Goal: Task Accomplishment & Management: Use online tool/utility

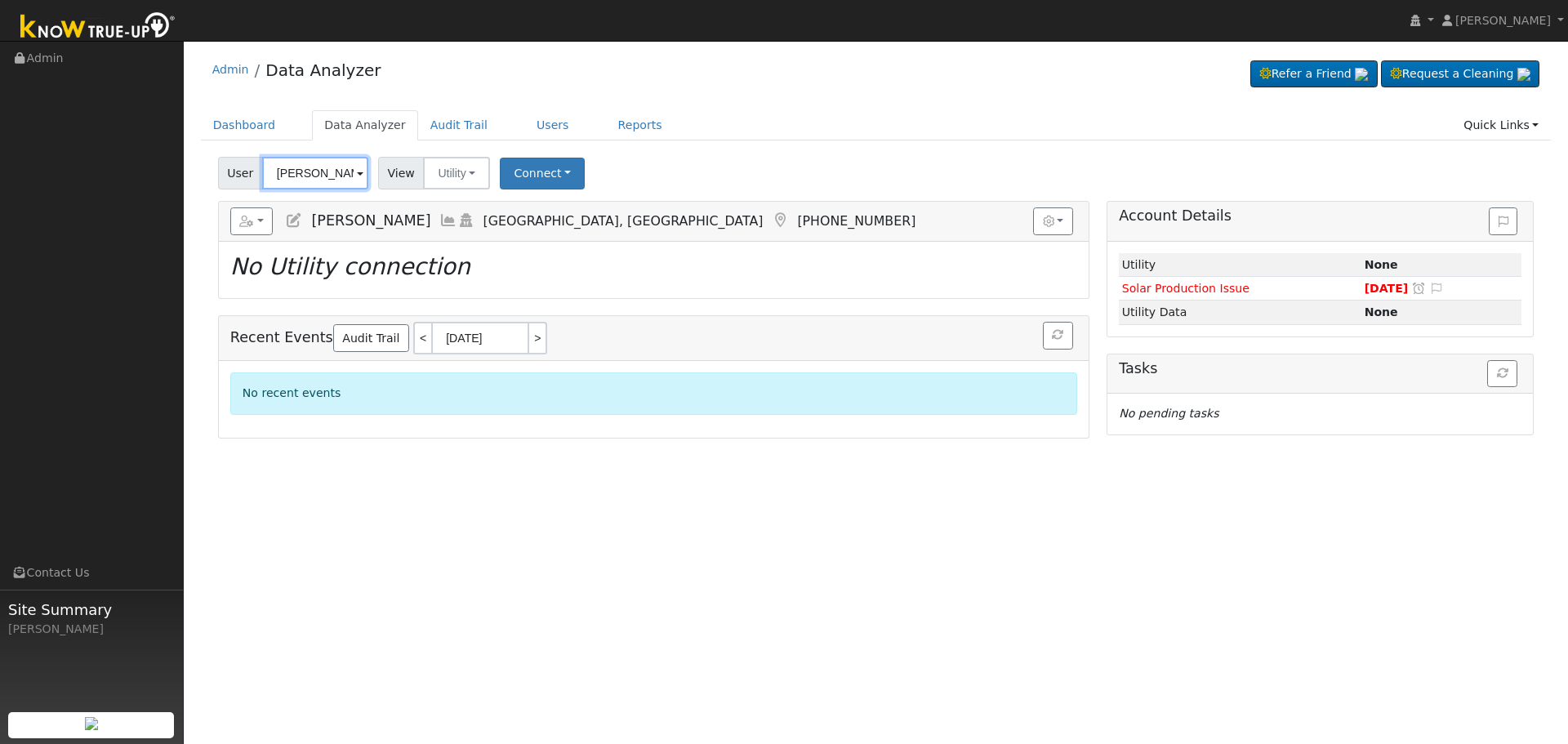
click at [304, 185] on input "[PERSON_NAME]" at bounding box center [315, 173] width 106 height 33
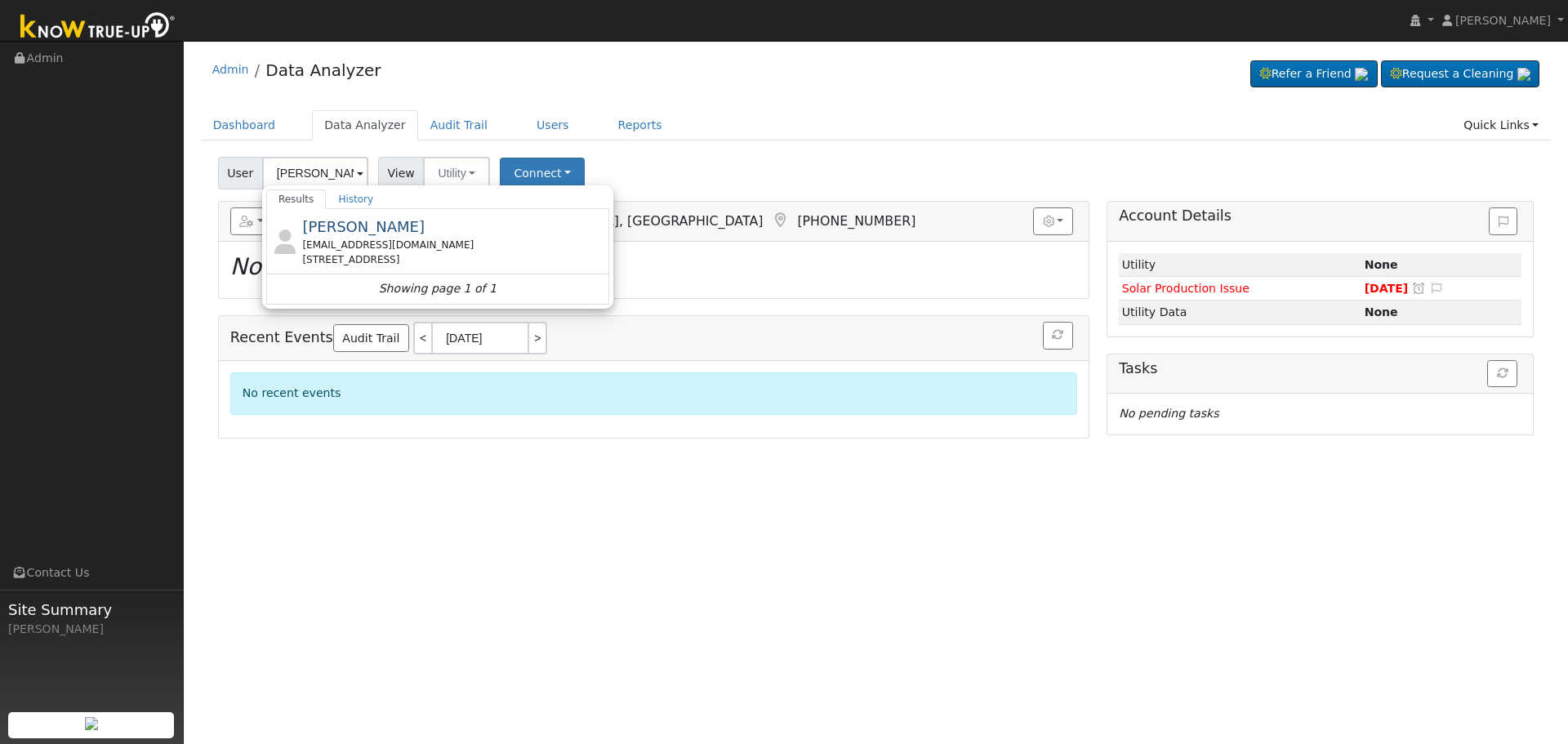
click at [375, 239] on div "[PERSON_NAME] [EMAIL_ADDRESS][DOMAIN_NAME] [STREET_ADDRESS] Showing page 1 of 1" at bounding box center [437, 256] width 343 height 95
click at [375, 239] on div "[EMAIL_ADDRESS][DOMAIN_NAME]" at bounding box center [454, 244] width 303 height 15
type input "[PERSON_NAME]"
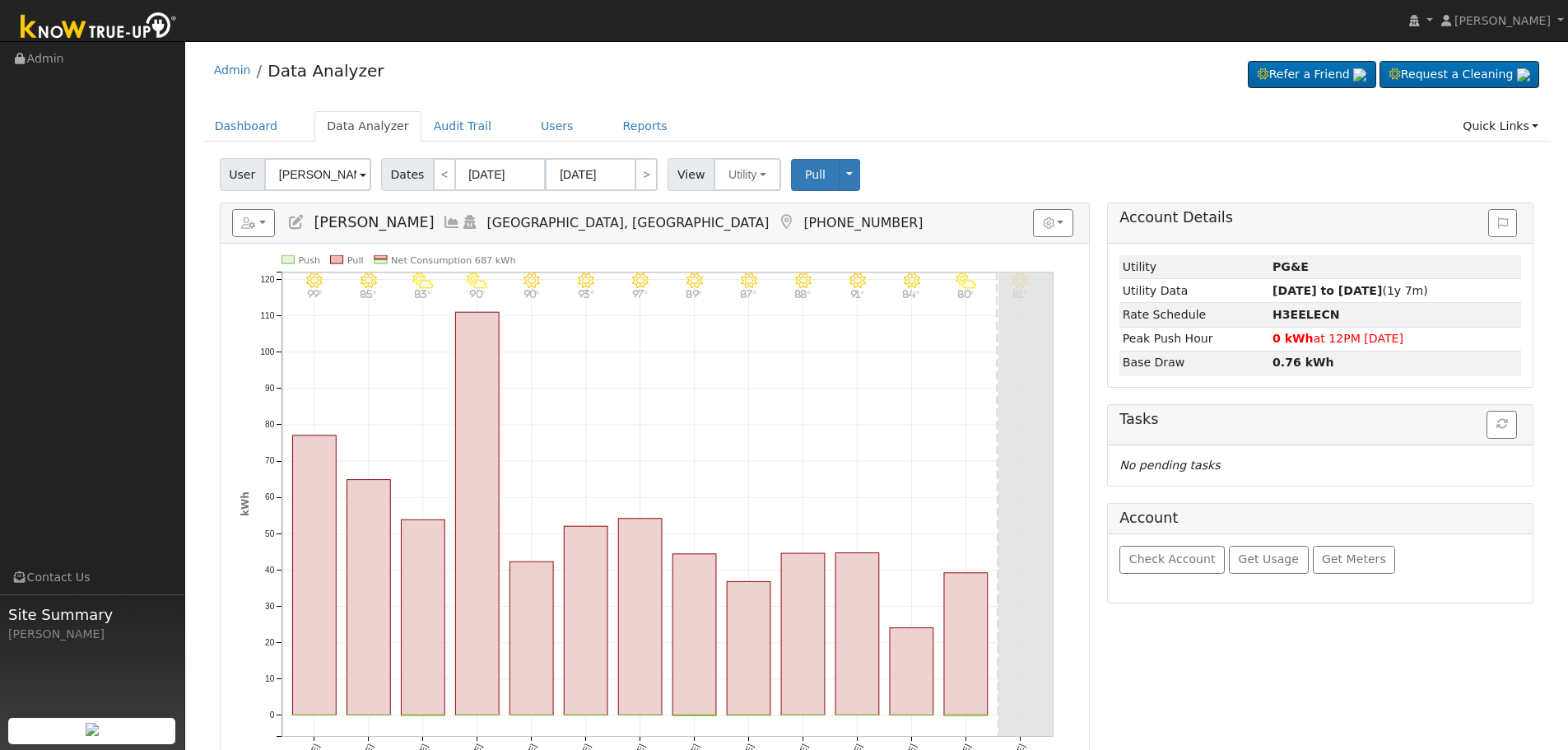
click at [443, 225] on icon at bounding box center [452, 222] width 18 height 15
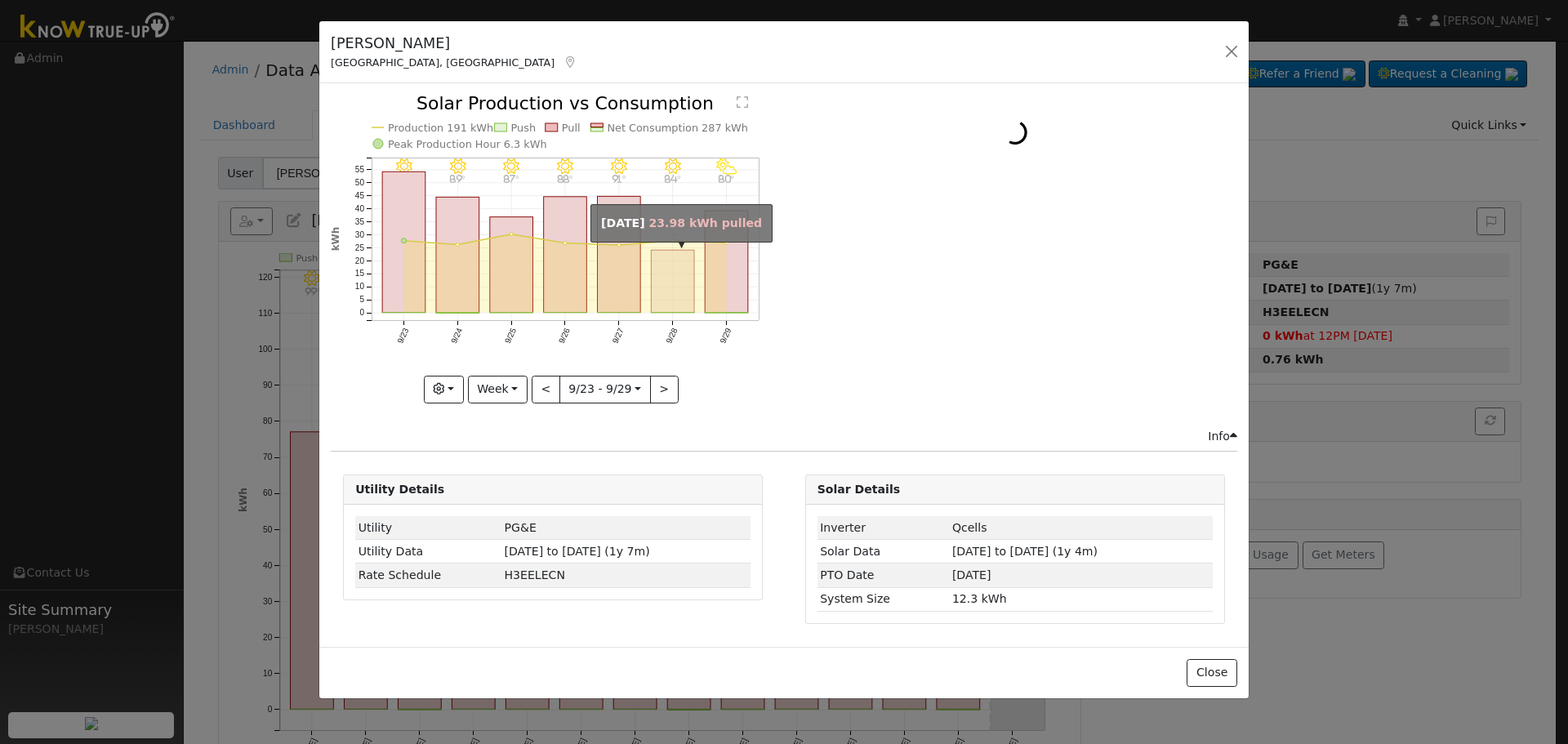
click at [674, 260] on rect "onclick=""" at bounding box center [672, 282] width 43 height 62
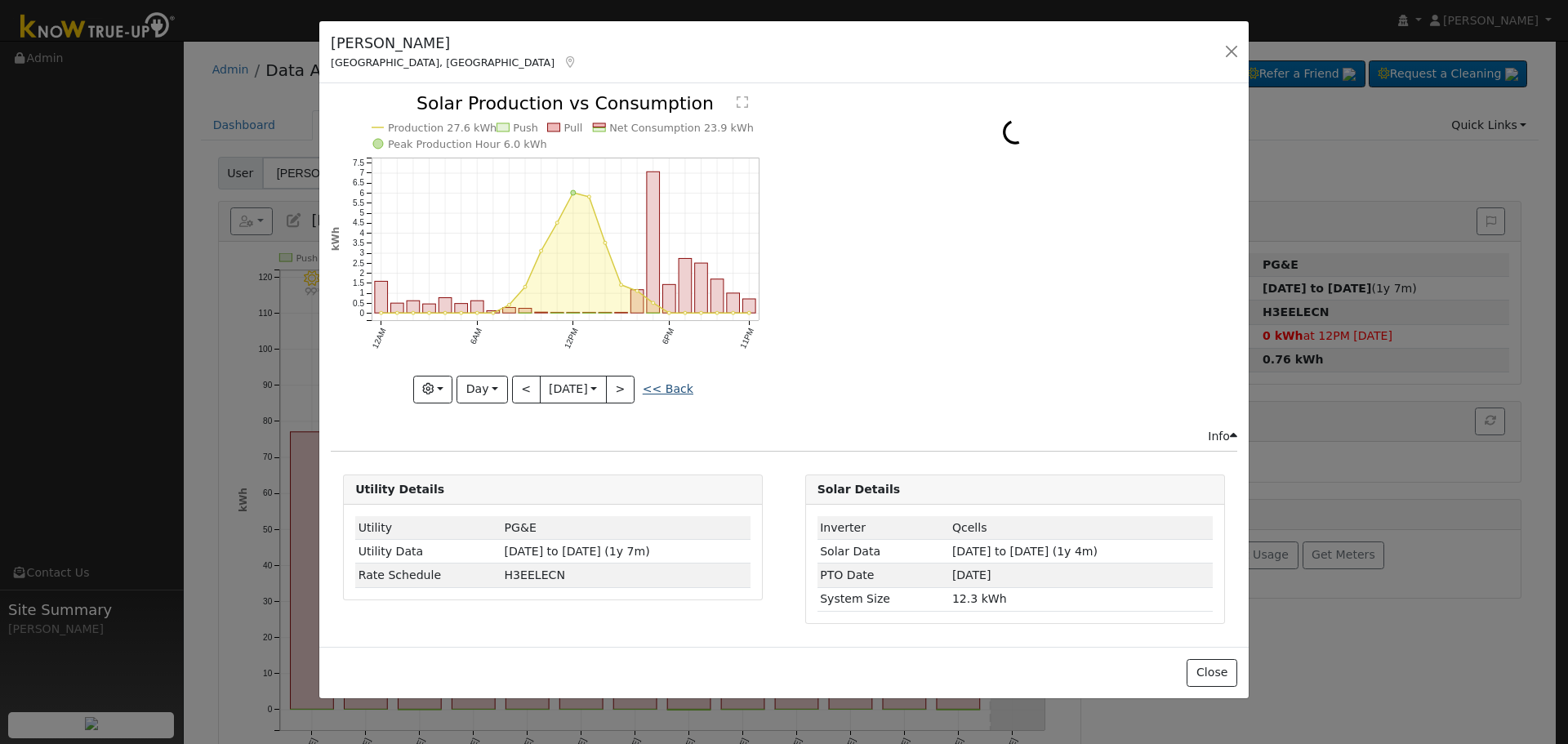
click at [662, 389] on link "<< Back" at bounding box center [667, 388] width 50 height 13
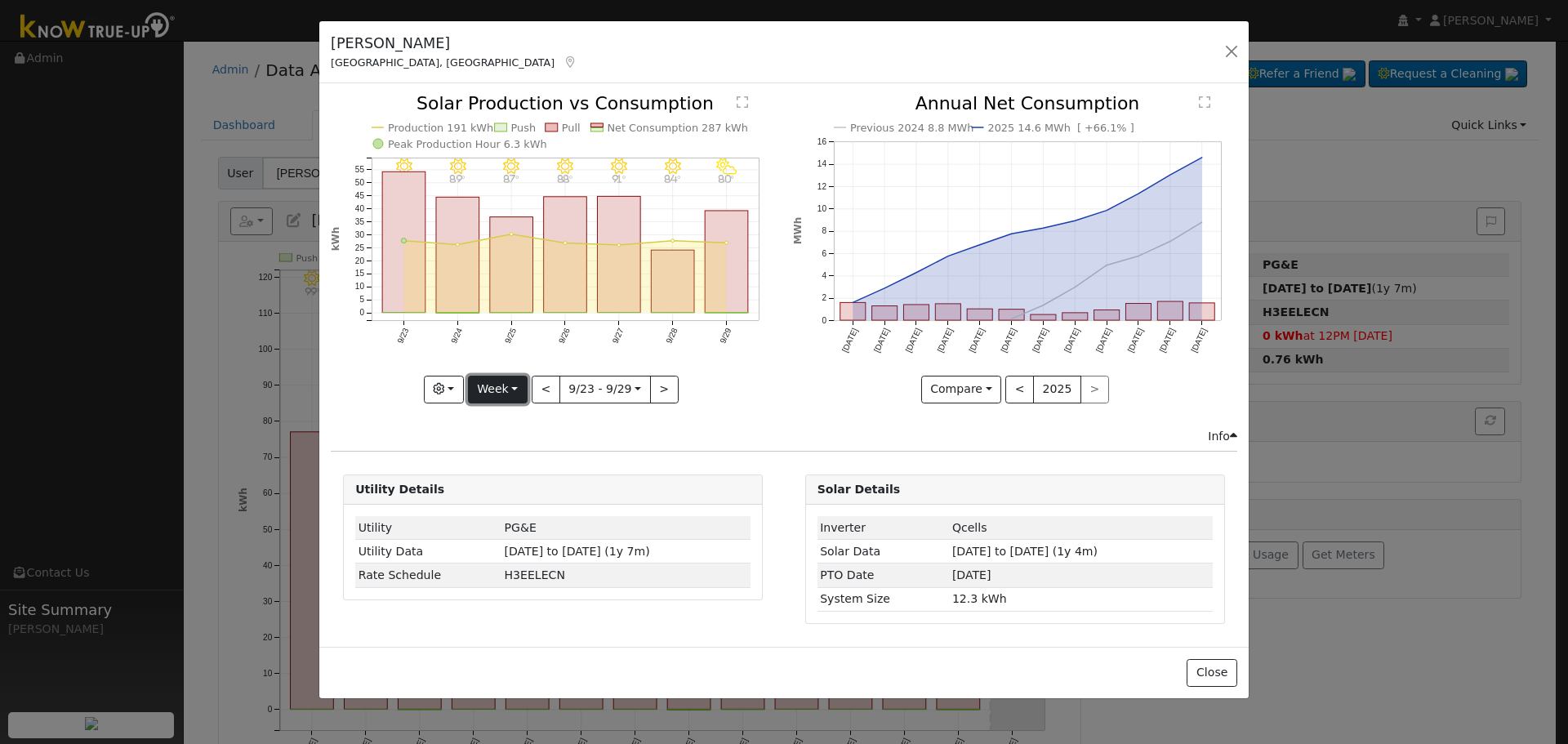
click at [505, 390] on button "Week" at bounding box center [497, 389] width 59 height 27
click at [522, 480] on link "Year" at bounding box center [525, 492] width 113 height 23
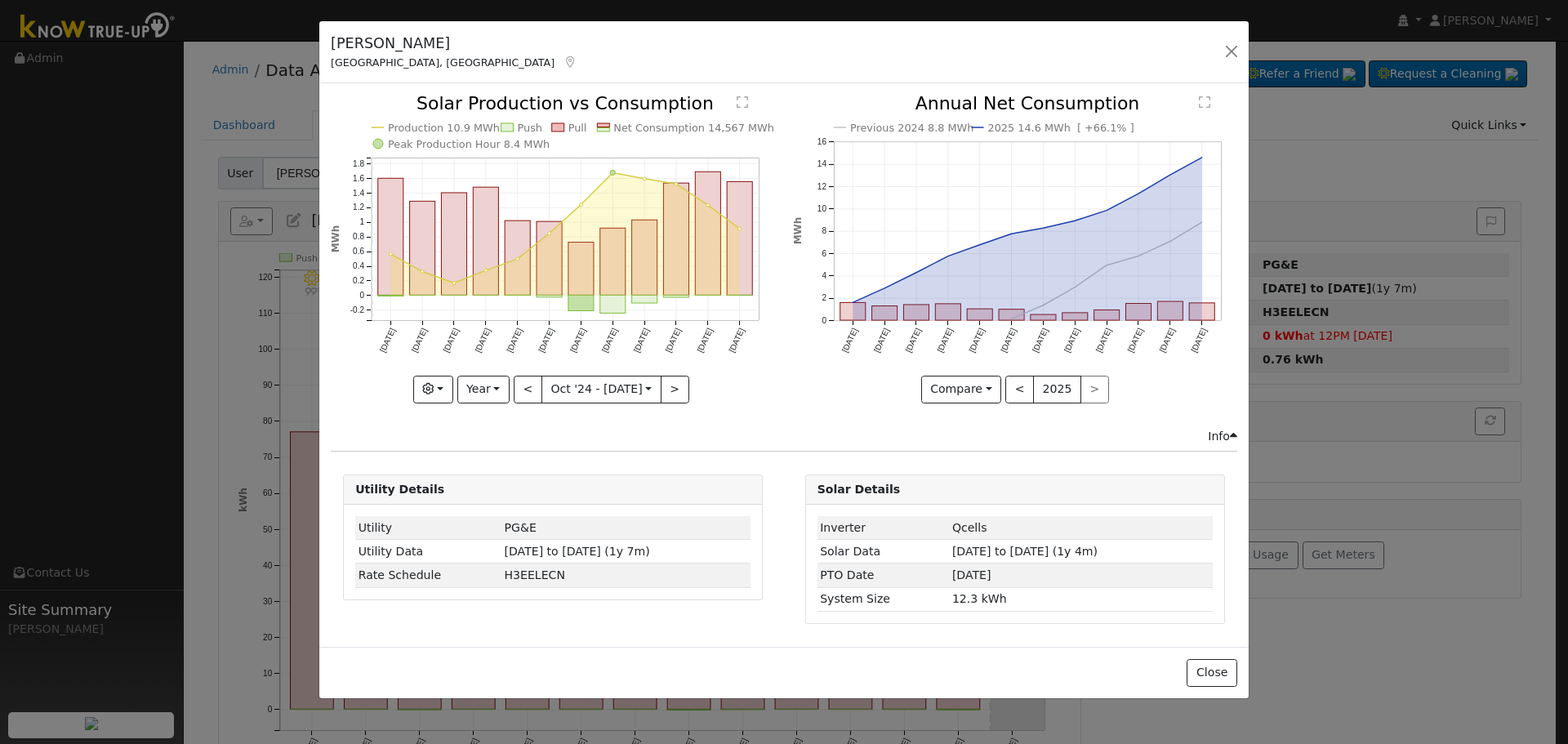
click at [627, 244] on icon "Production 10.9 MWh Push Pull Net Consumption 14,567 MWh Peak Production Hour 8…" at bounding box center [552, 248] width 444 height 306
click at [622, 249] on rect "onclick=""" at bounding box center [612, 262] width 26 height 67
type input "[DATE]"
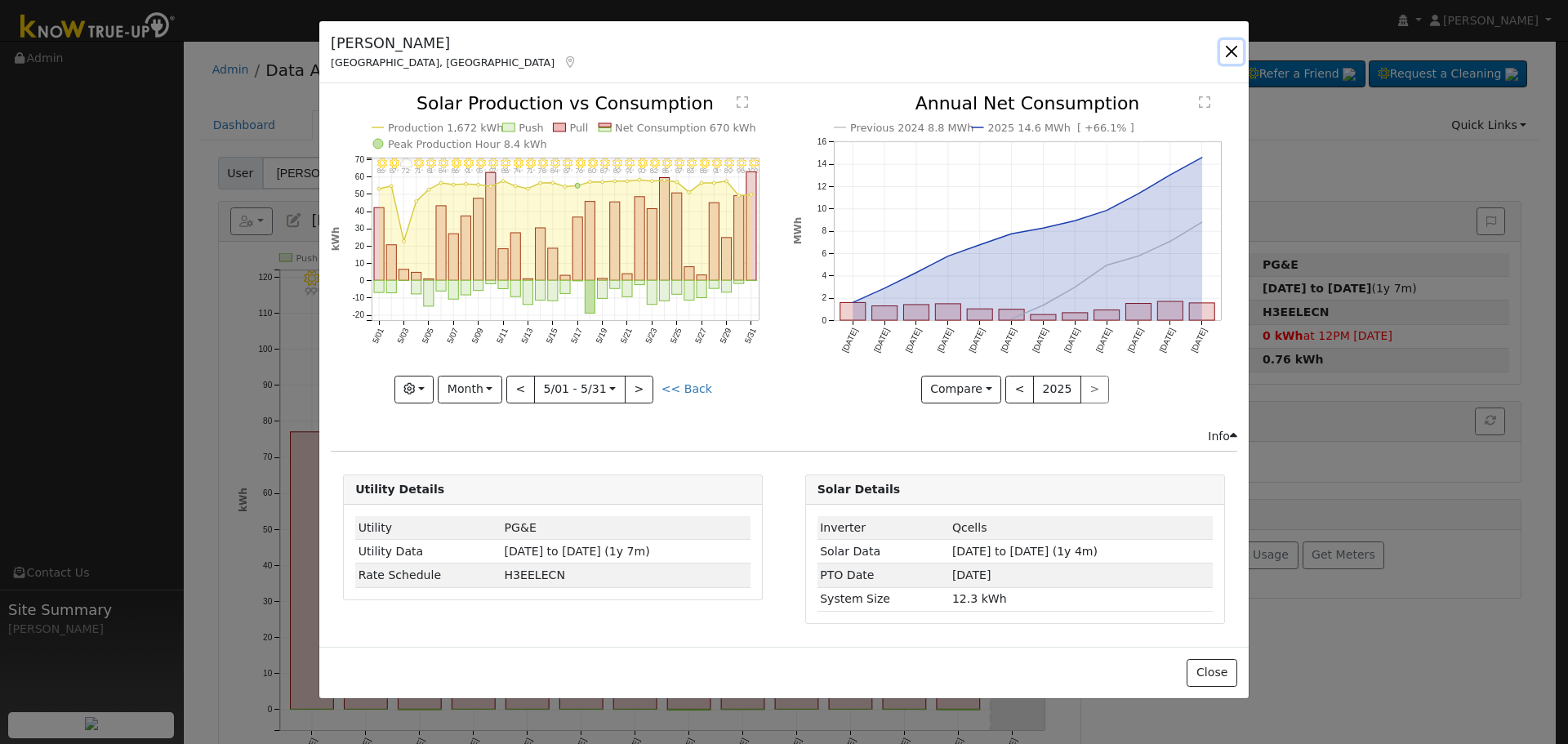
click at [1229, 47] on button "button" at bounding box center [1231, 51] width 23 height 23
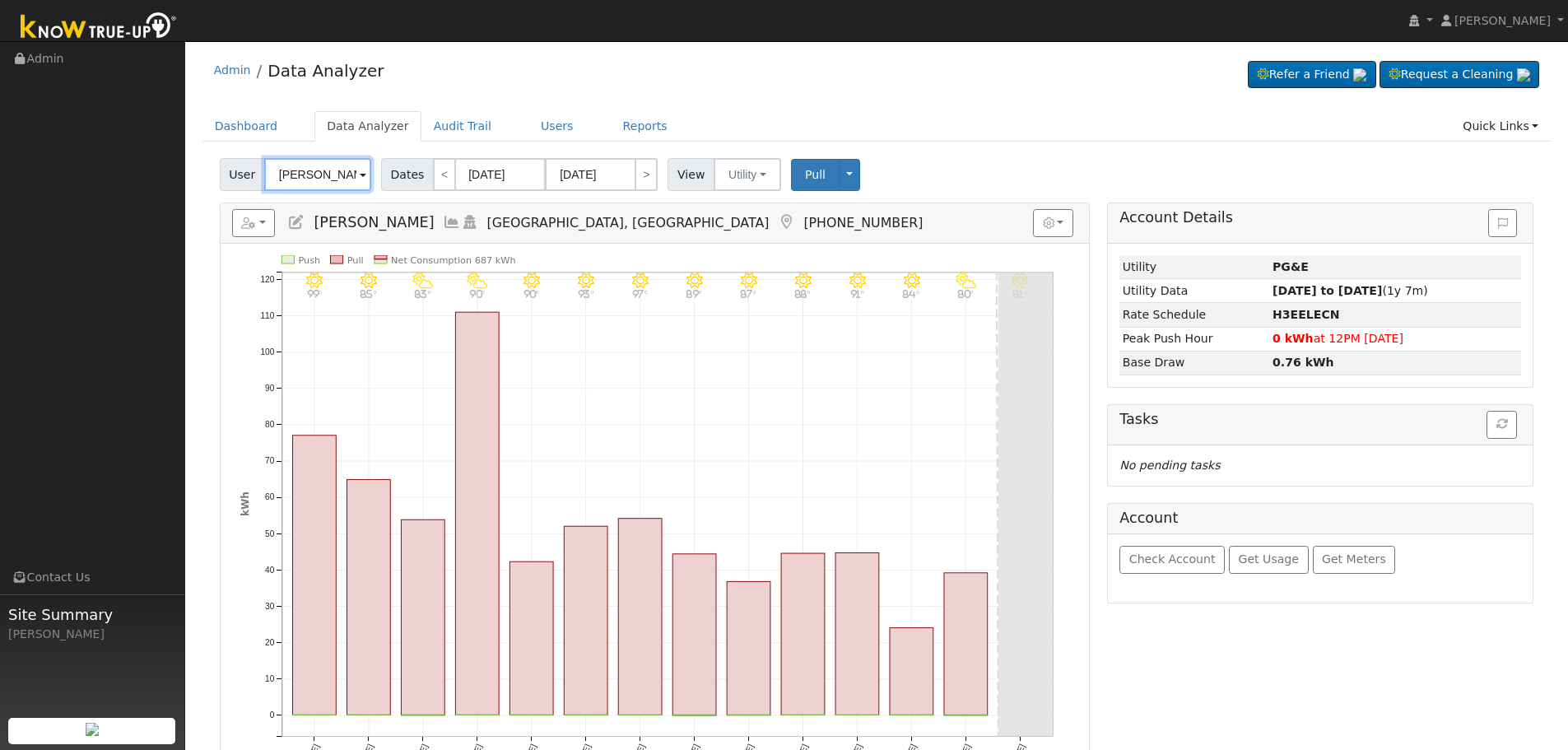
click at [281, 188] on input "[PERSON_NAME]" at bounding box center [318, 174] width 107 height 33
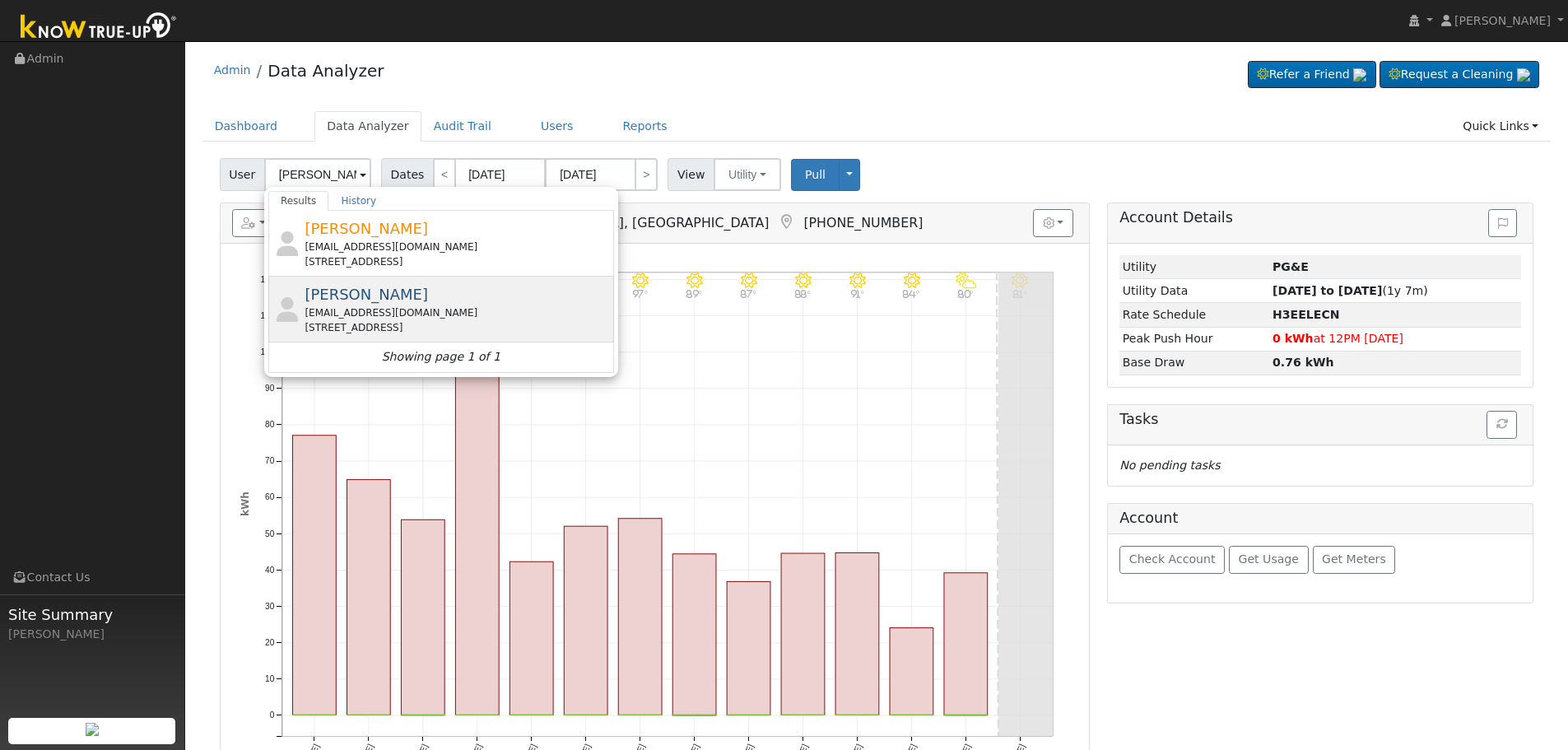
click at [367, 306] on div "[EMAIL_ADDRESS][DOMAIN_NAME]" at bounding box center [457, 312] width 305 height 15
type input "[PERSON_NAME]"
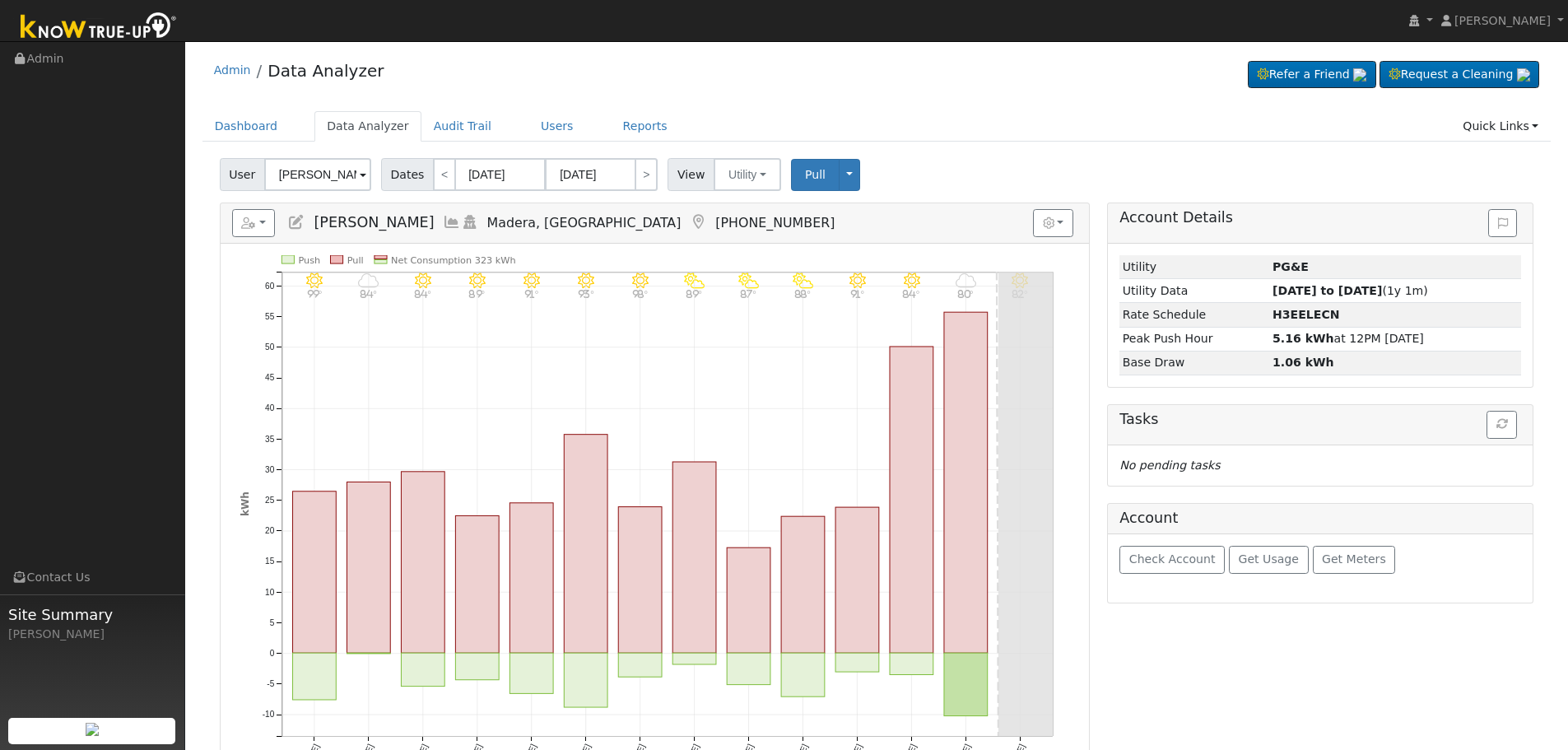
click at [443, 217] on icon at bounding box center [452, 222] width 18 height 15
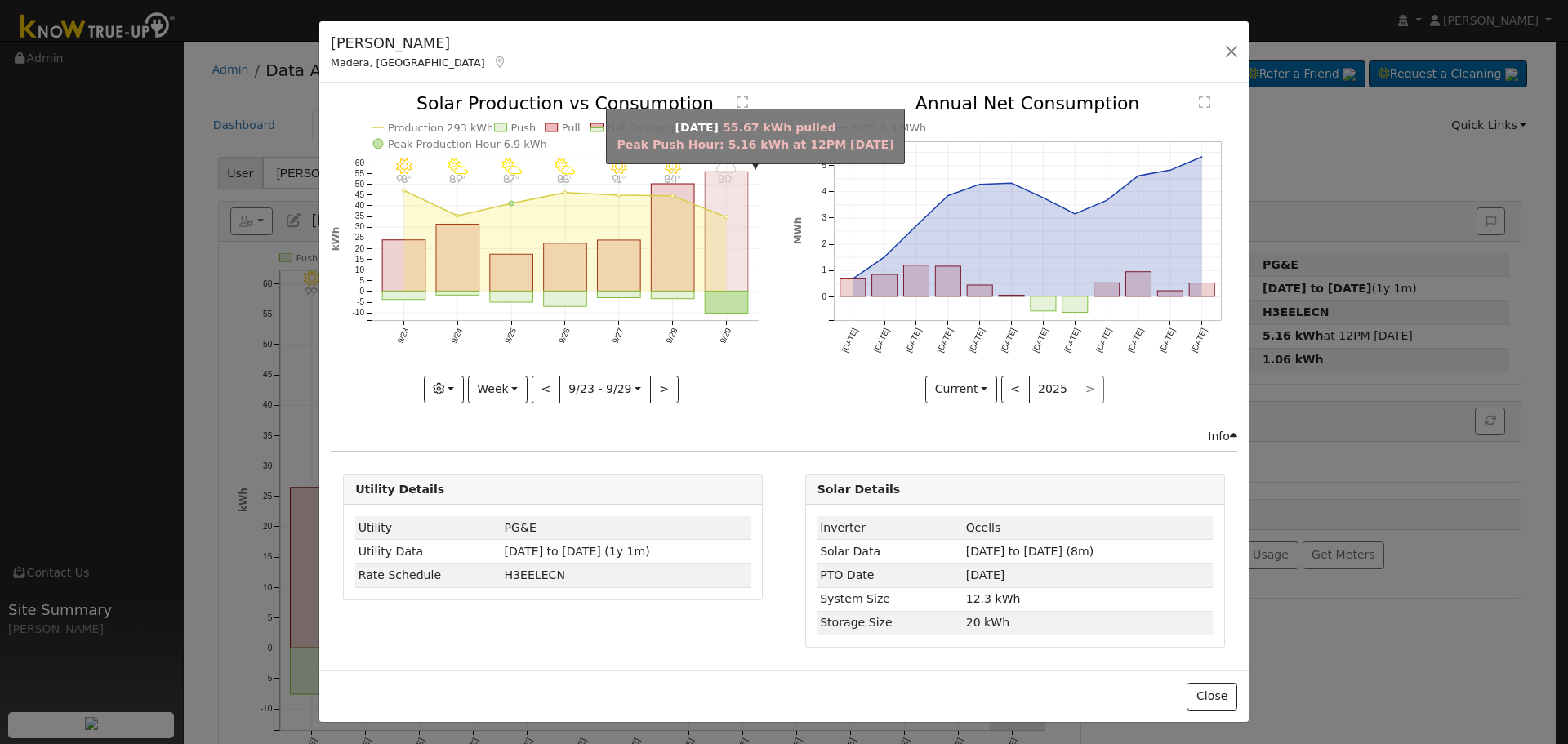
click at [715, 259] on rect "onclick=""" at bounding box center [726, 231] width 43 height 120
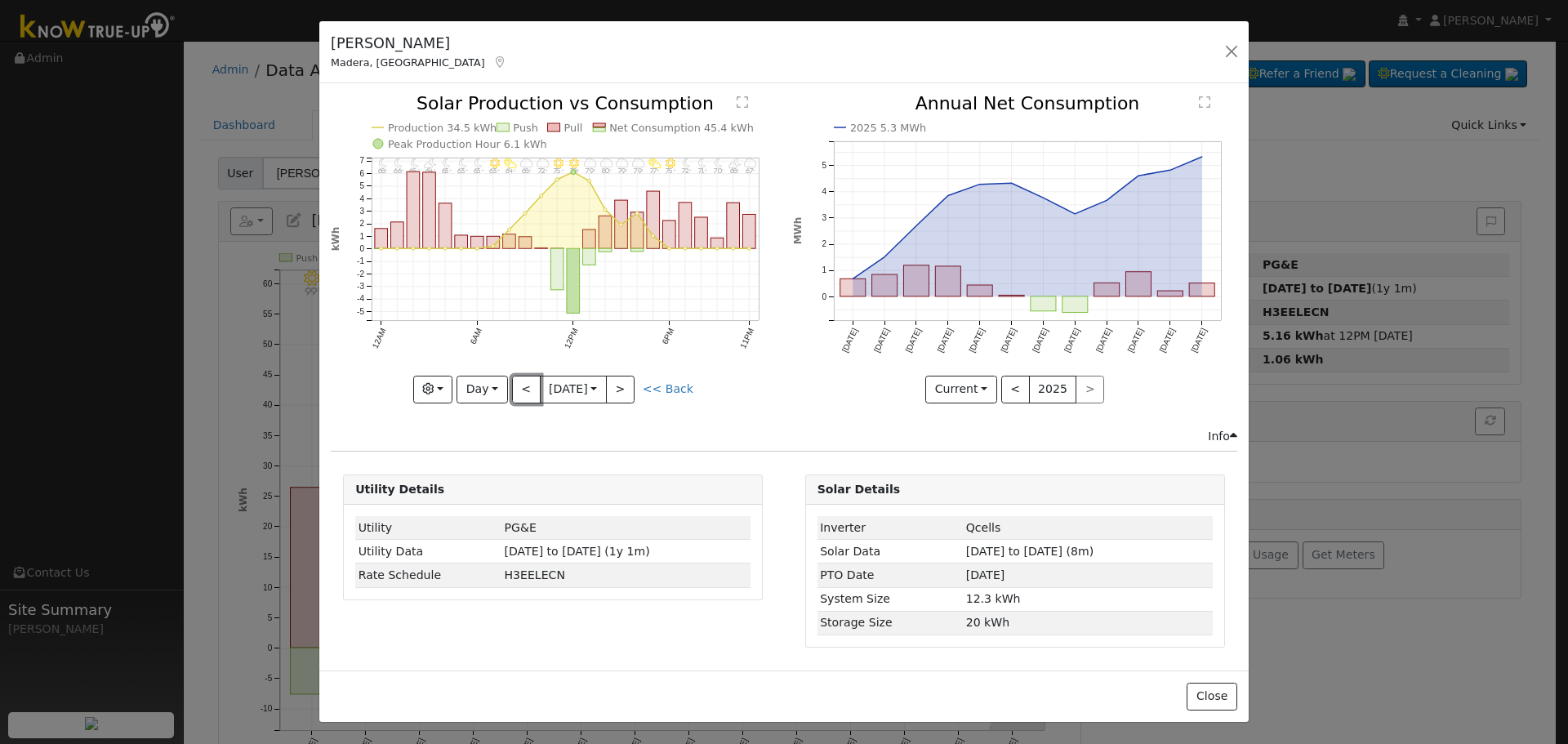
click at [517, 384] on button "<" at bounding box center [526, 389] width 28 height 27
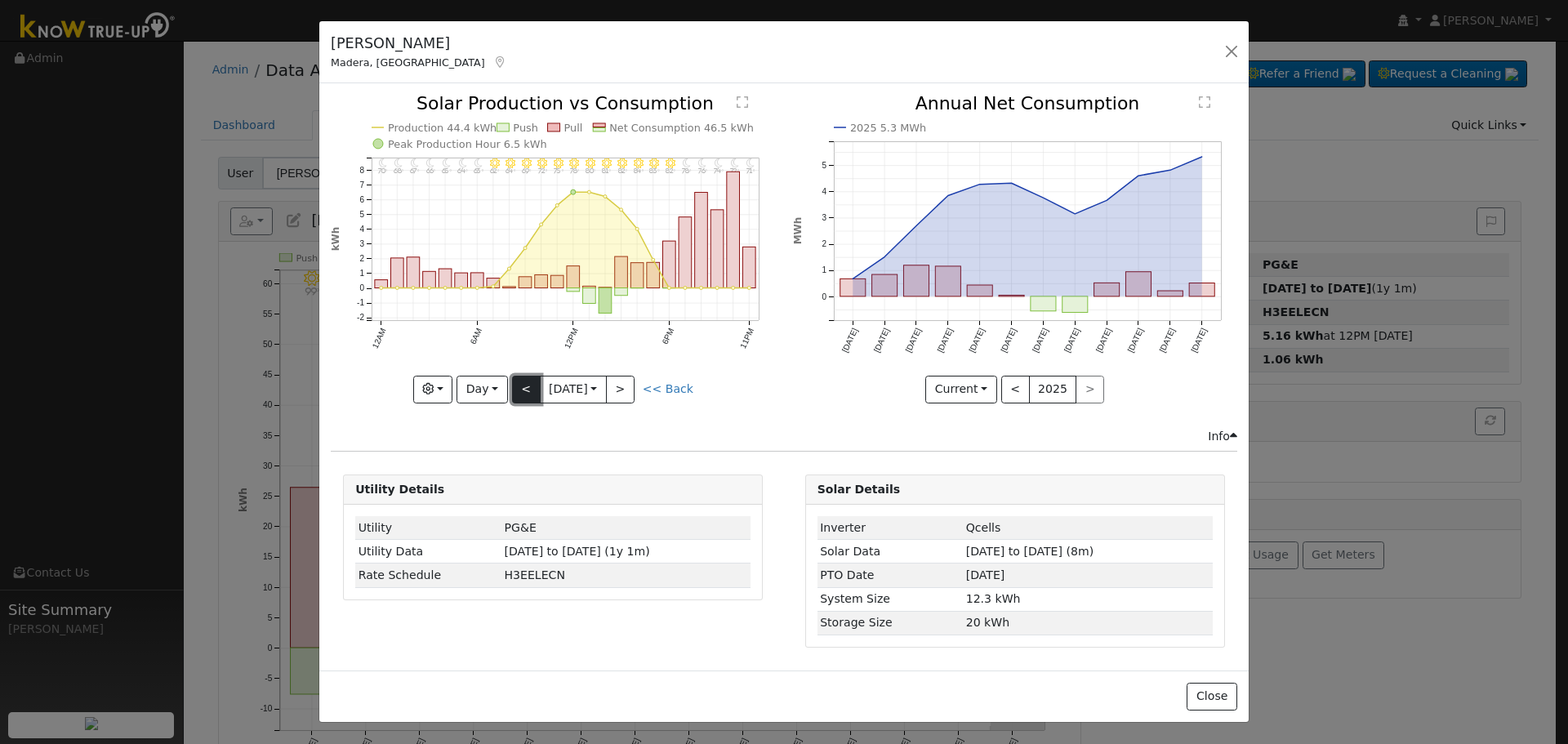
click at [521, 377] on button "<" at bounding box center [526, 389] width 28 height 27
type input "[DATE]"
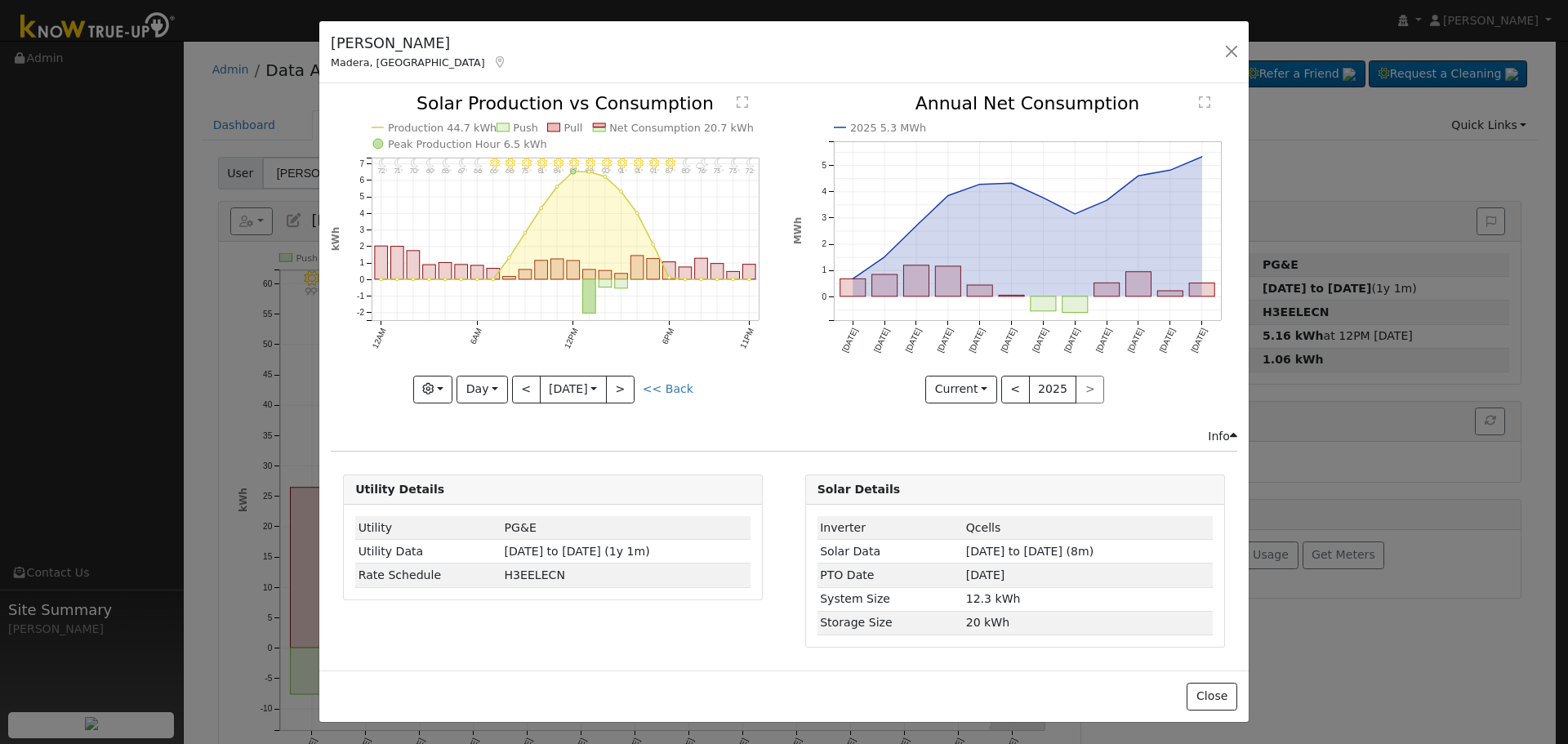
click at [493, 59] on icon at bounding box center [501, 62] width 15 height 12
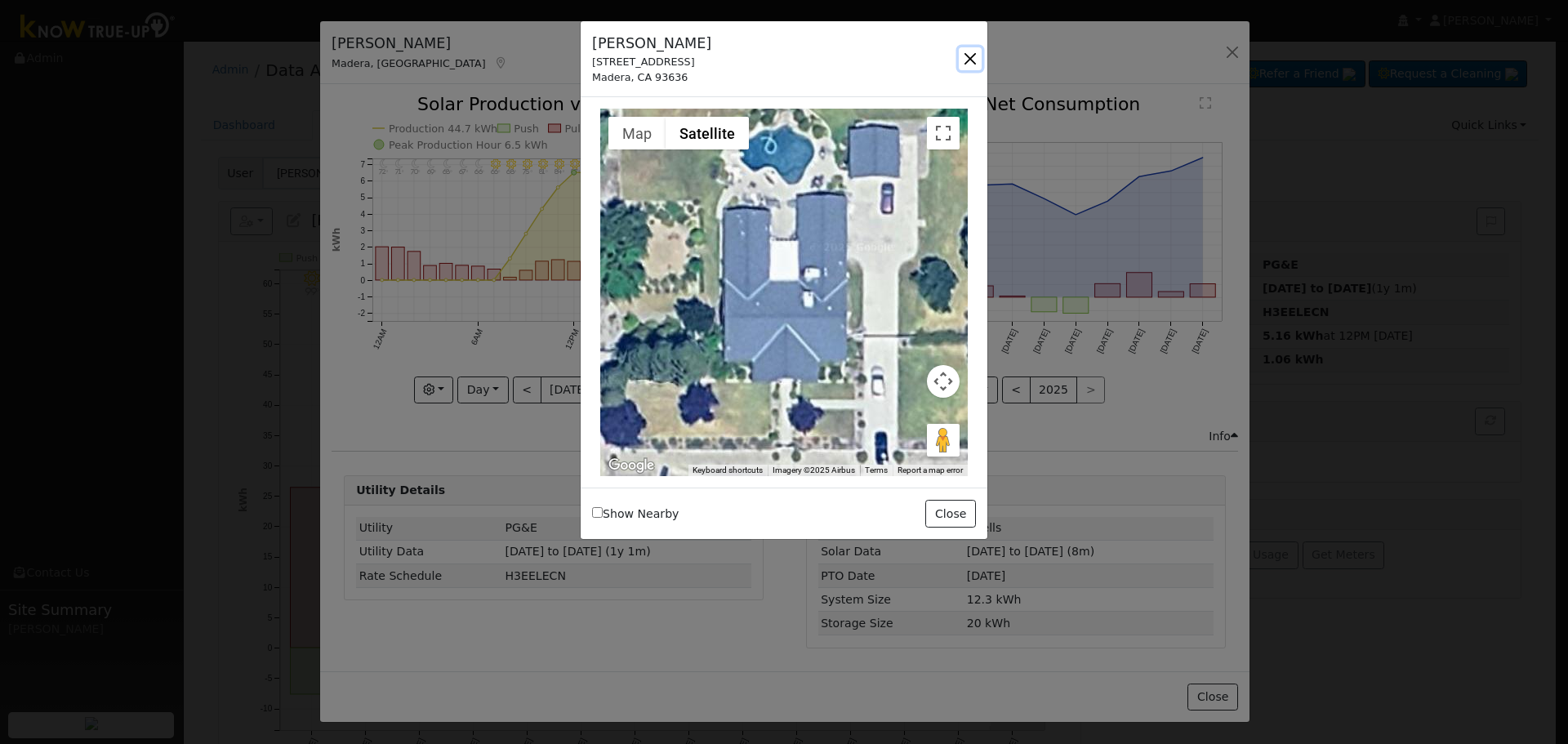
click at [966, 63] on button "button" at bounding box center [970, 58] width 23 height 23
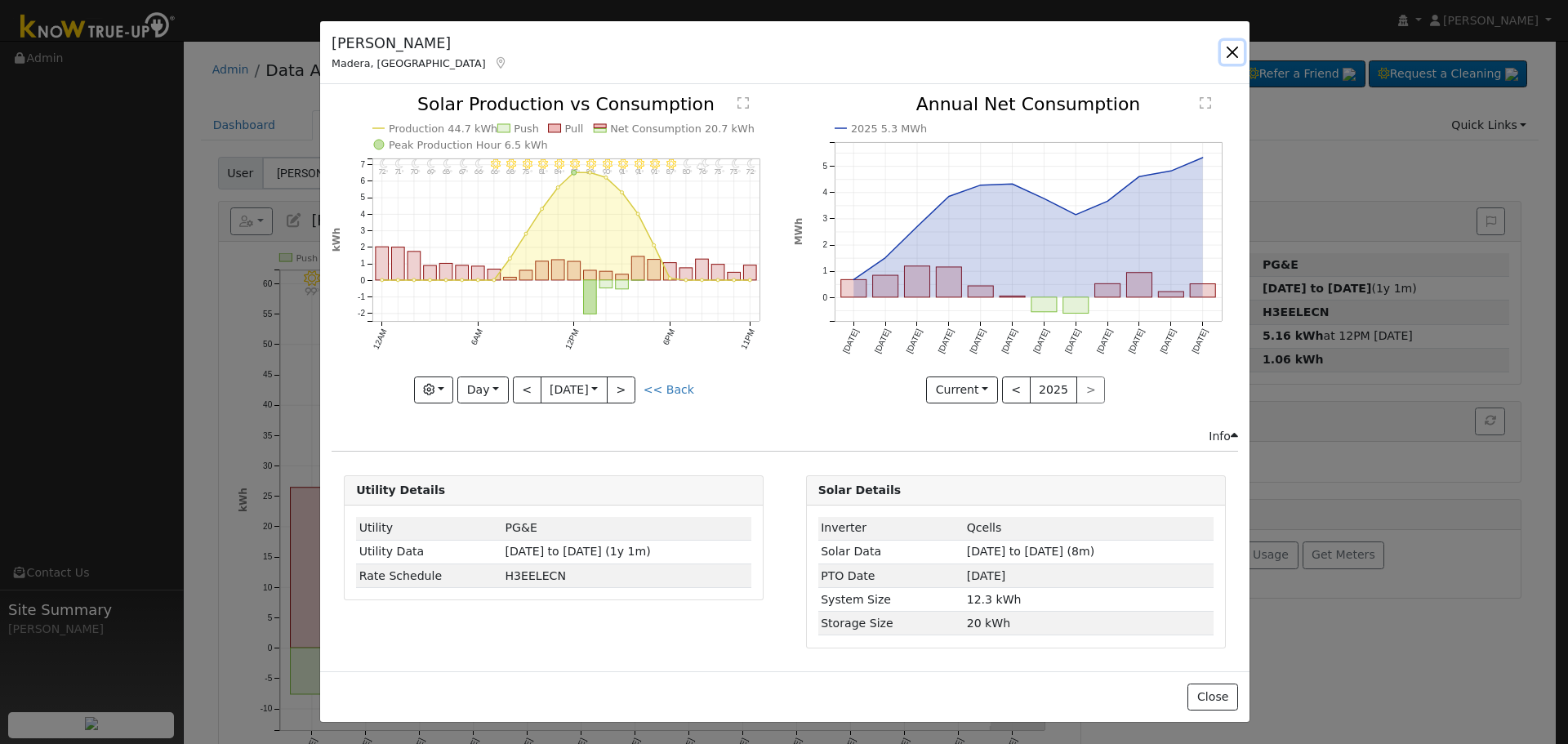
click at [1238, 58] on button "button" at bounding box center [1232, 52] width 23 height 23
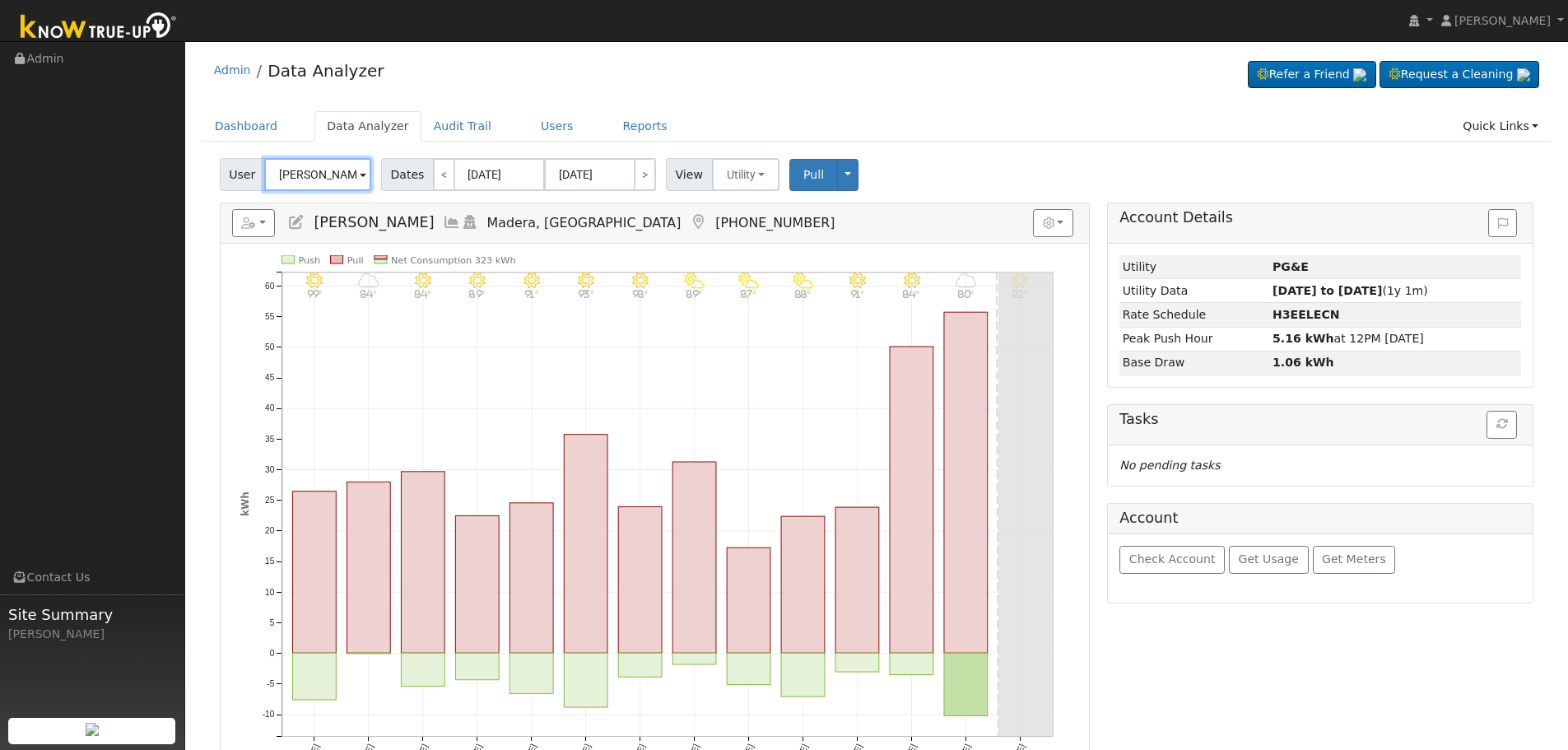
click at [287, 180] on input "[PERSON_NAME]" at bounding box center [318, 174] width 107 height 33
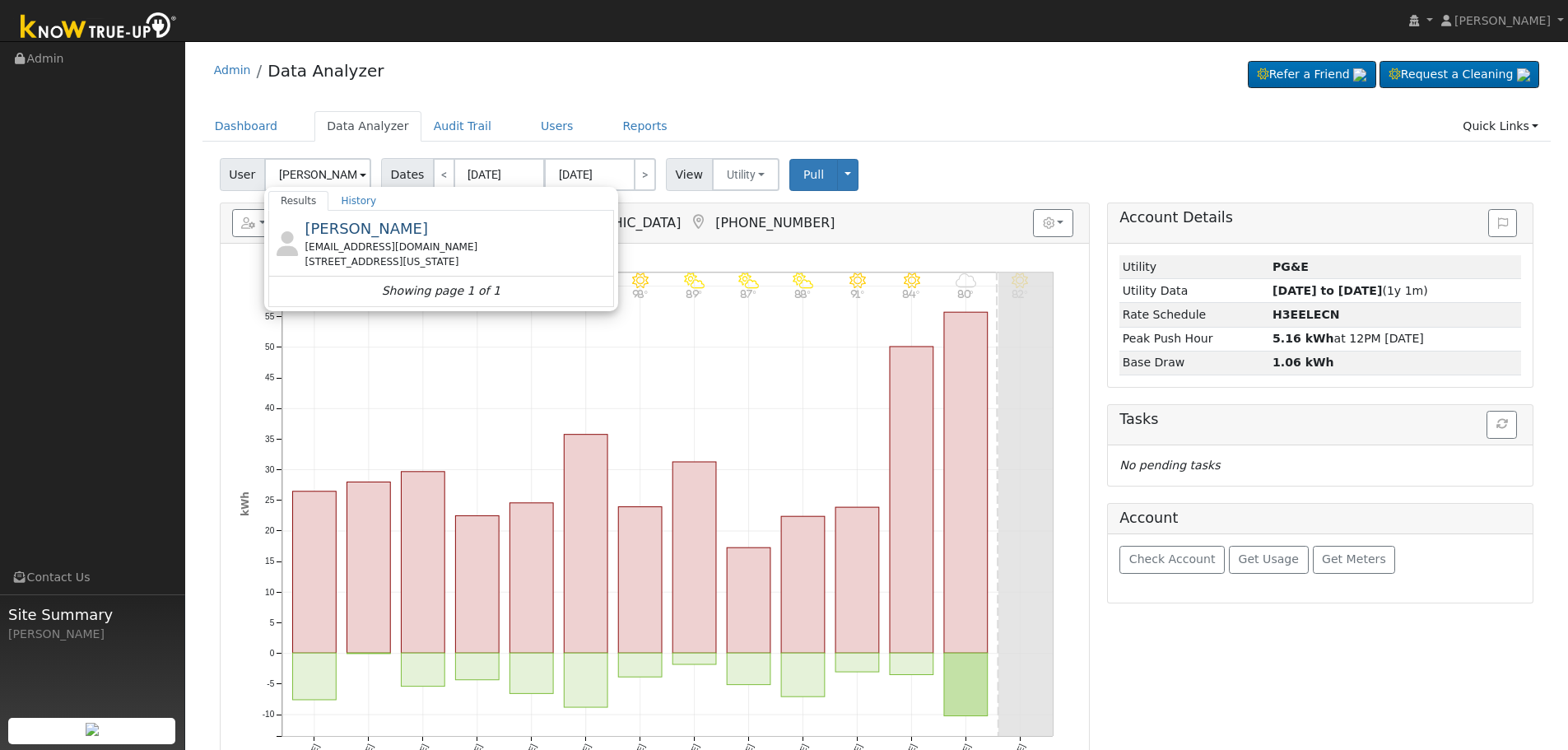
click at [377, 239] on div "[EMAIL_ADDRESS][DOMAIN_NAME]" at bounding box center [457, 246] width 305 height 15
type input "[PERSON_NAME]"
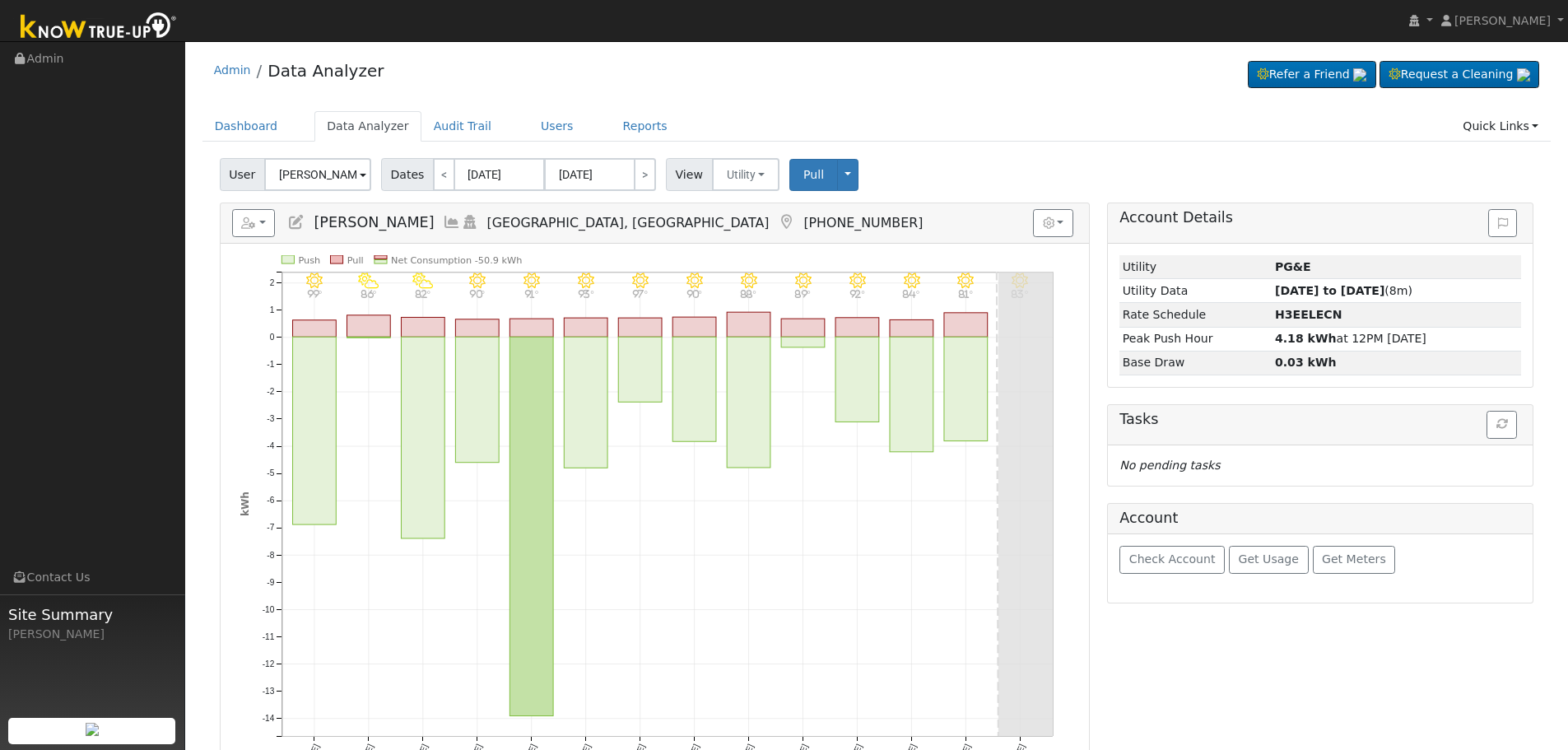
click at [443, 225] on icon at bounding box center [452, 222] width 18 height 15
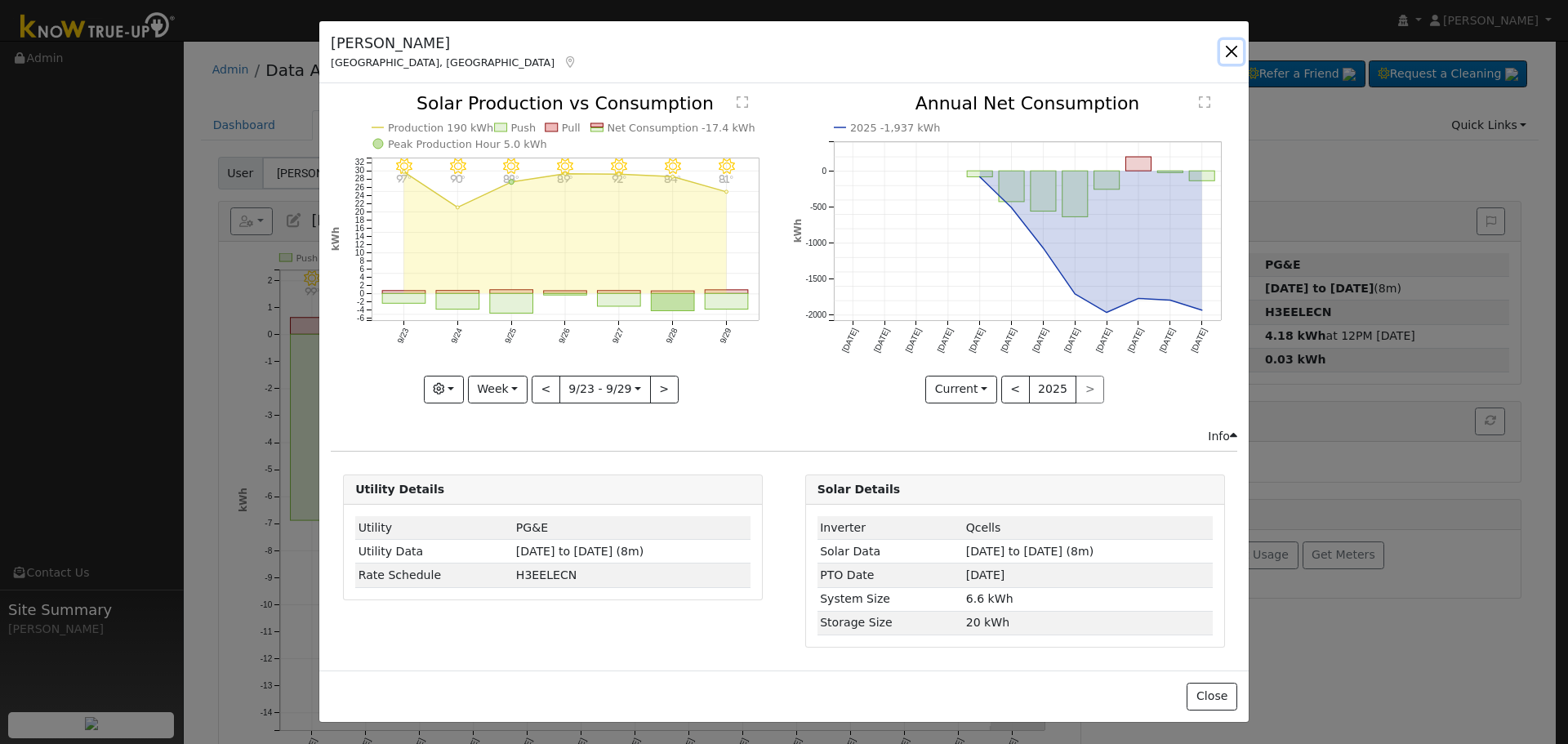
click at [1221, 57] on button "button" at bounding box center [1231, 51] width 23 height 23
